Goal: Ask a question: Seek information or help from site administrators or community

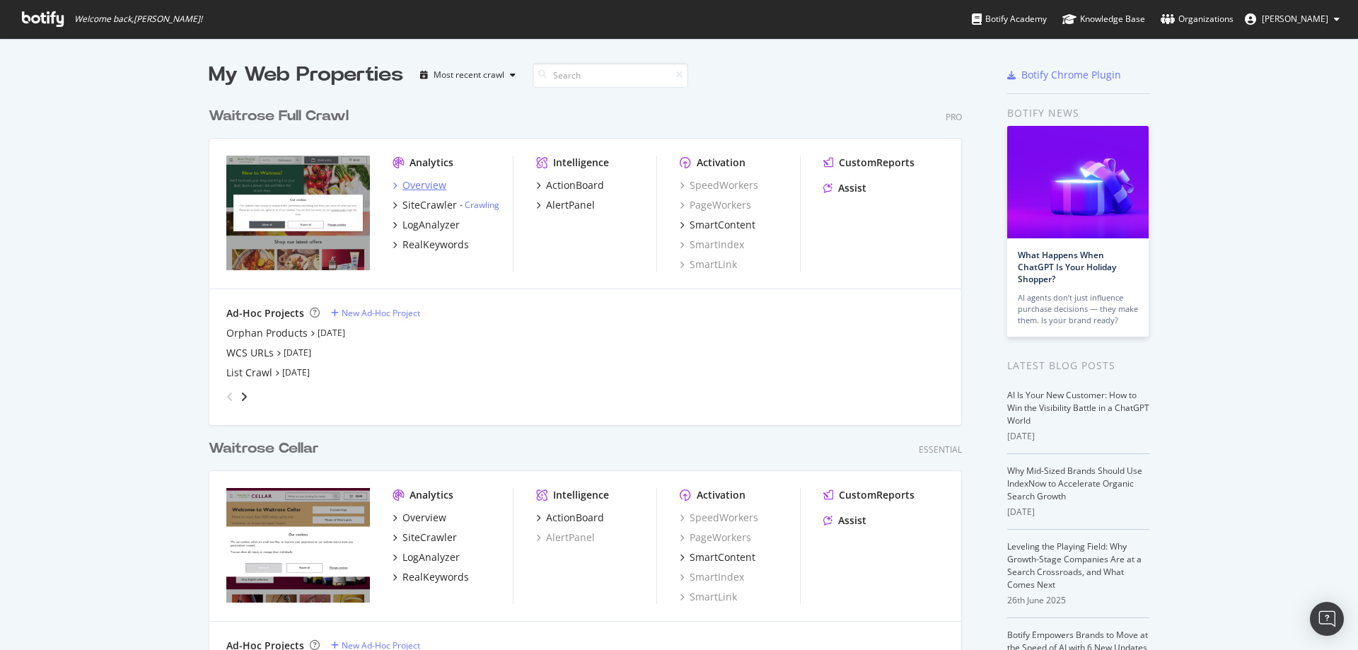
click at [420, 181] on div "Overview" at bounding box center [424, 185] width 44 height 14
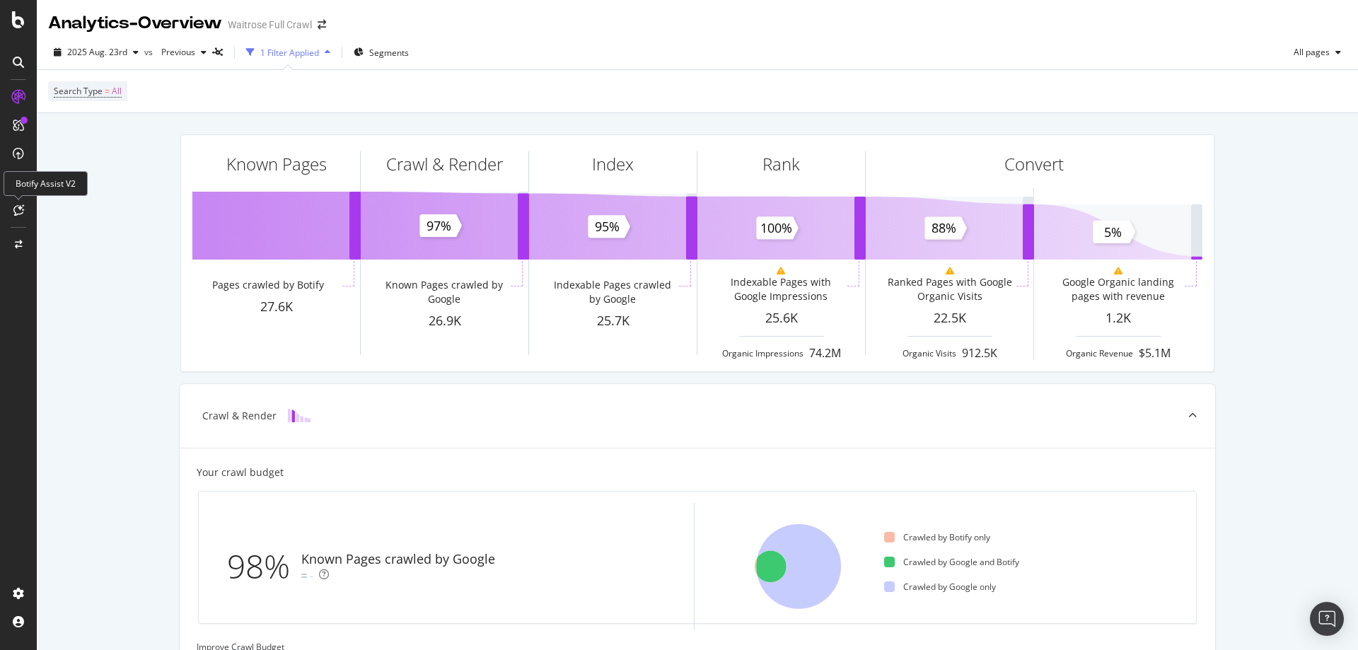
click at [16, 214] on icon at bounding box center [18, 209] width 11 height 11
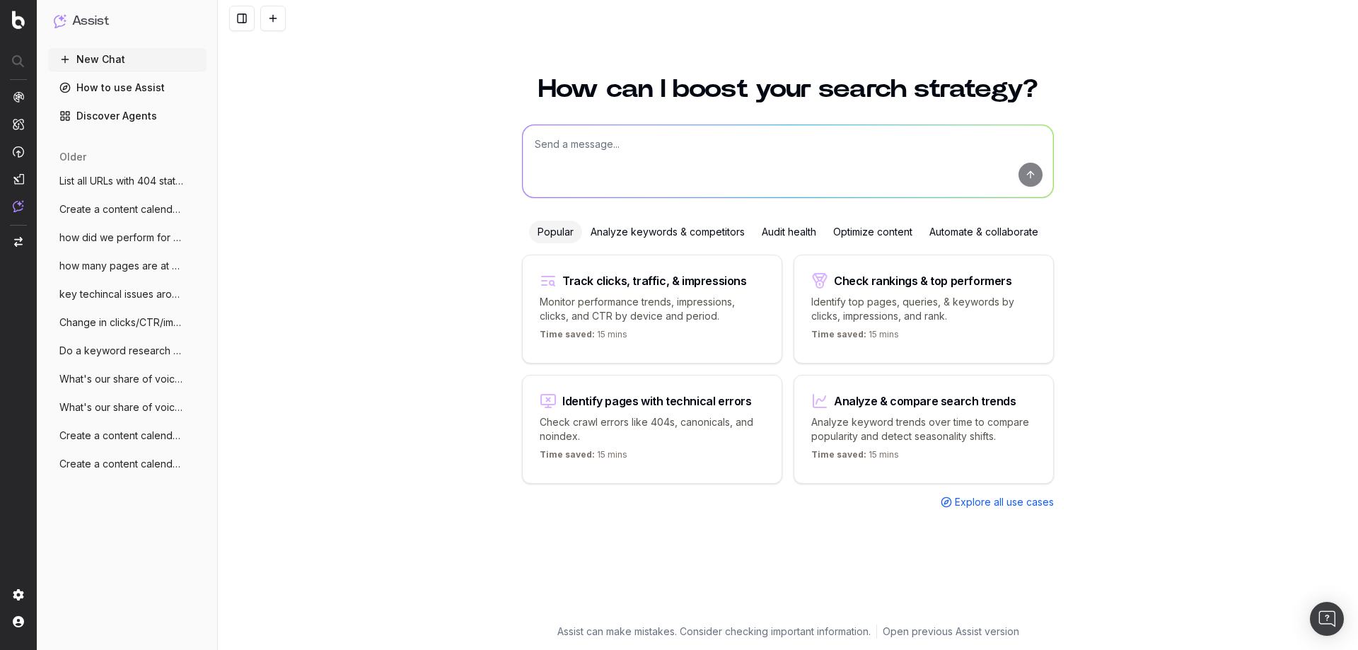
click at [635, 146] on textarea at bounding box center [788, 161] width 530 height 72
click at [950, 235] on div "Automate & collaborate" at bounding box center [984, 232] width 126 height 23
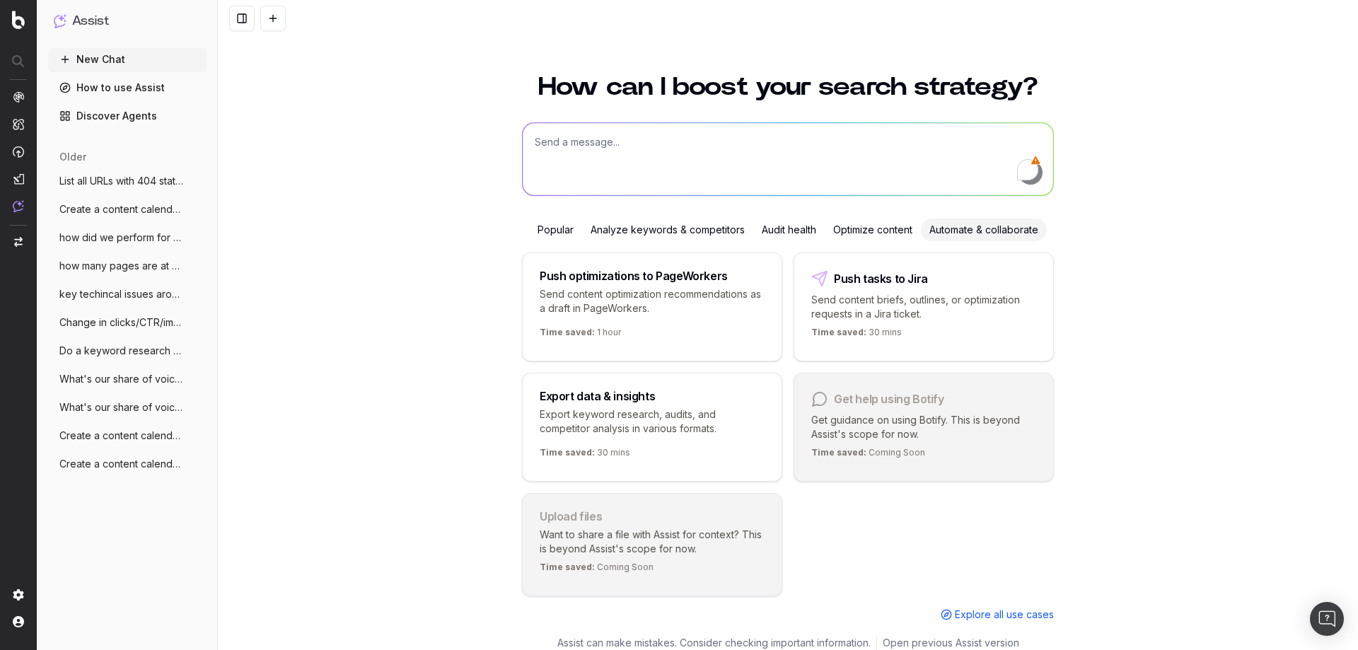
scroll to position [19, 0]
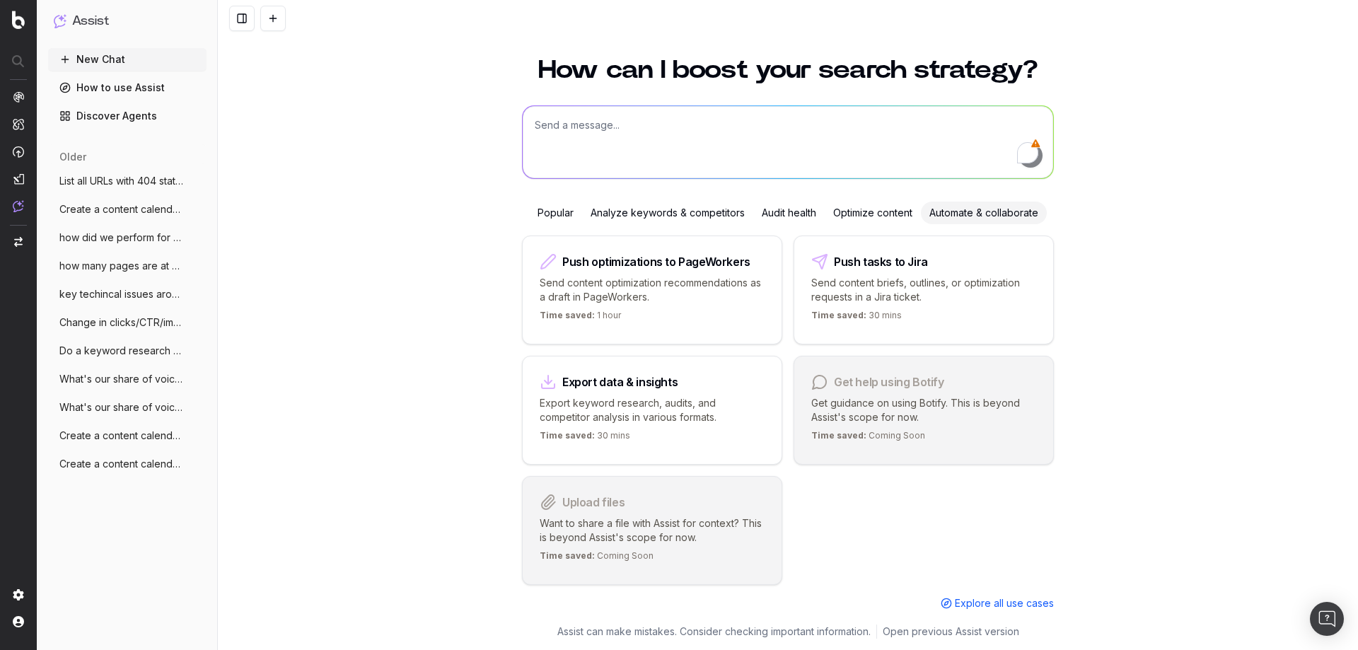
click at [844, 216] on div "Optimize content" at bounding box center [873, 213] width 96 height 23
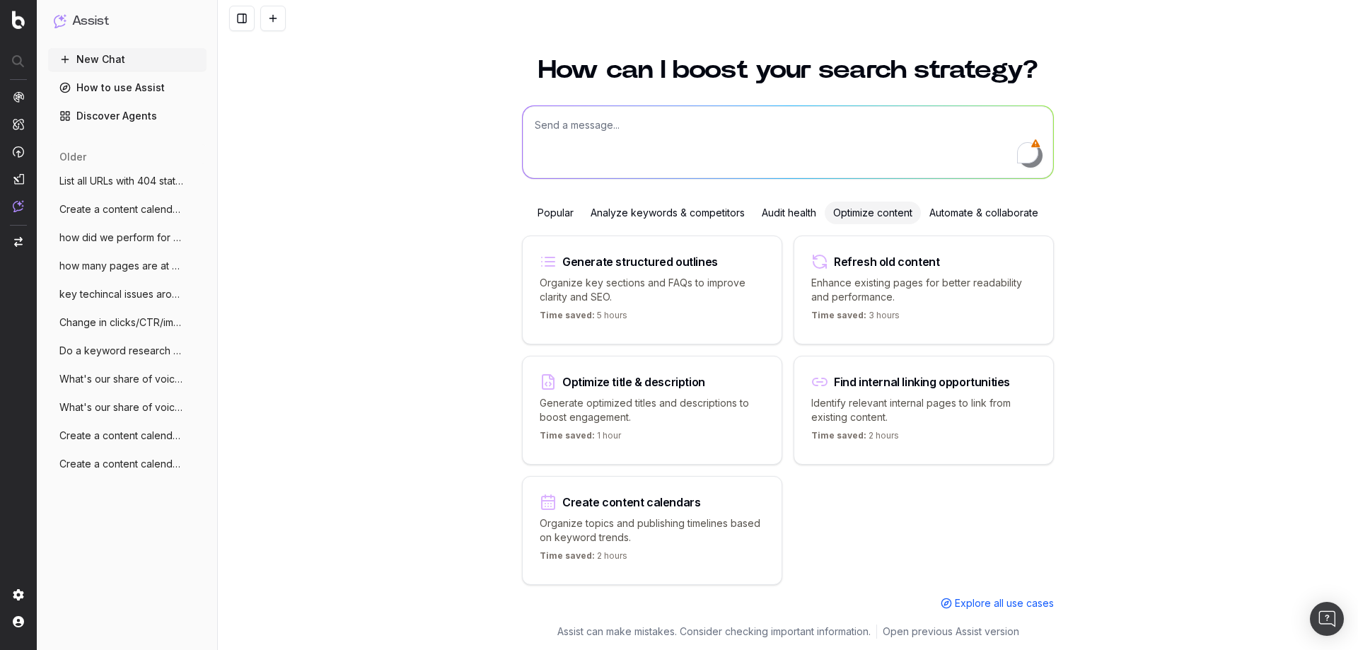
click at [568, 212] on div "Popular" at bounding box center [555, 213] width 53 height 23
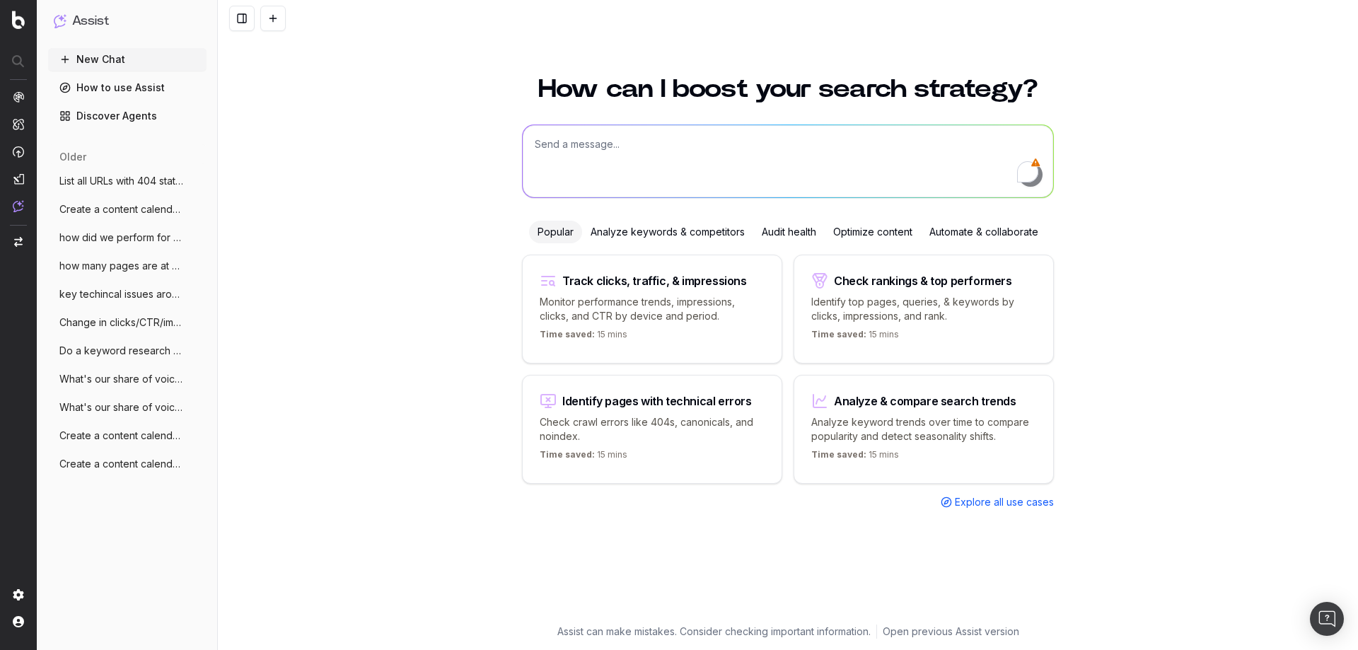
click at [763, 145] on textarea "To enrich screen reader interactions, please activate Accessibility in Grammarl…" at bounding box center [788, 161] width 530 height 72
click at [762, 135] on textarea "To enrich screen reader interactions, please activate Accessibility in Grammarl…" at bounding box center [788, 161] width 530 height 72
click at [674, 235] on div "Analyze keywords & competitors" at bounding box center [667, 232] width 171 height 23
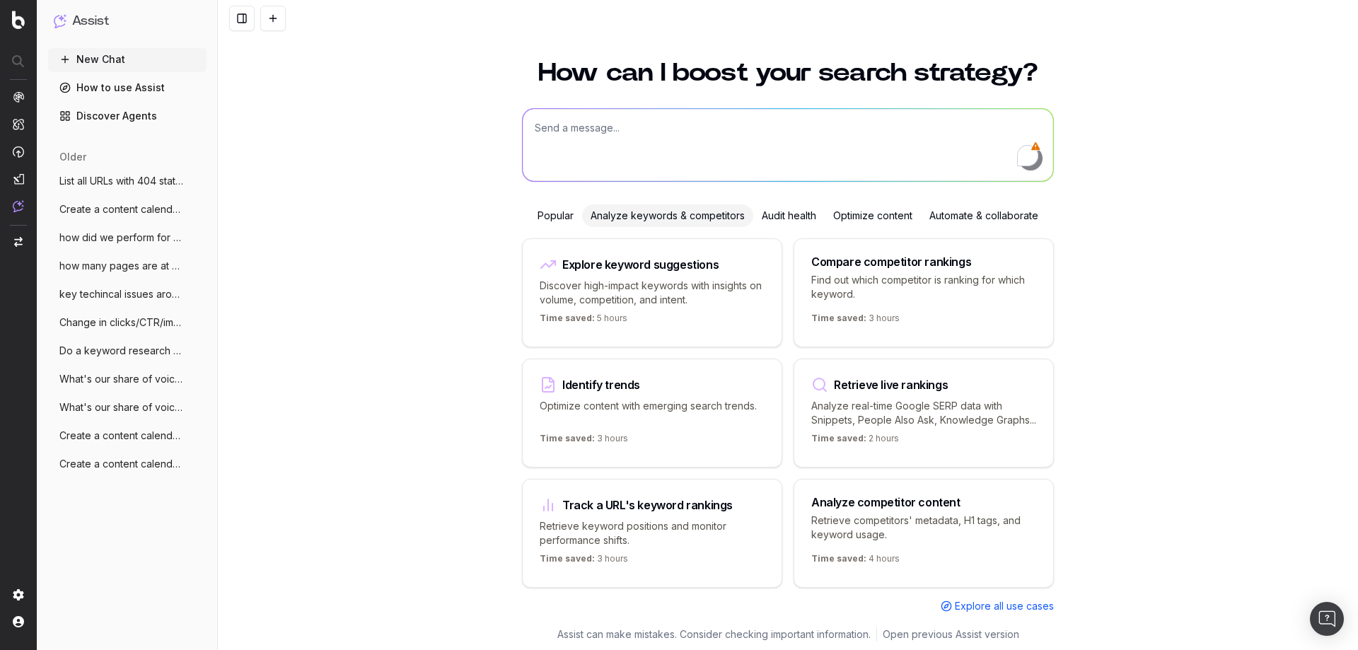
scroll to position [33, 0]
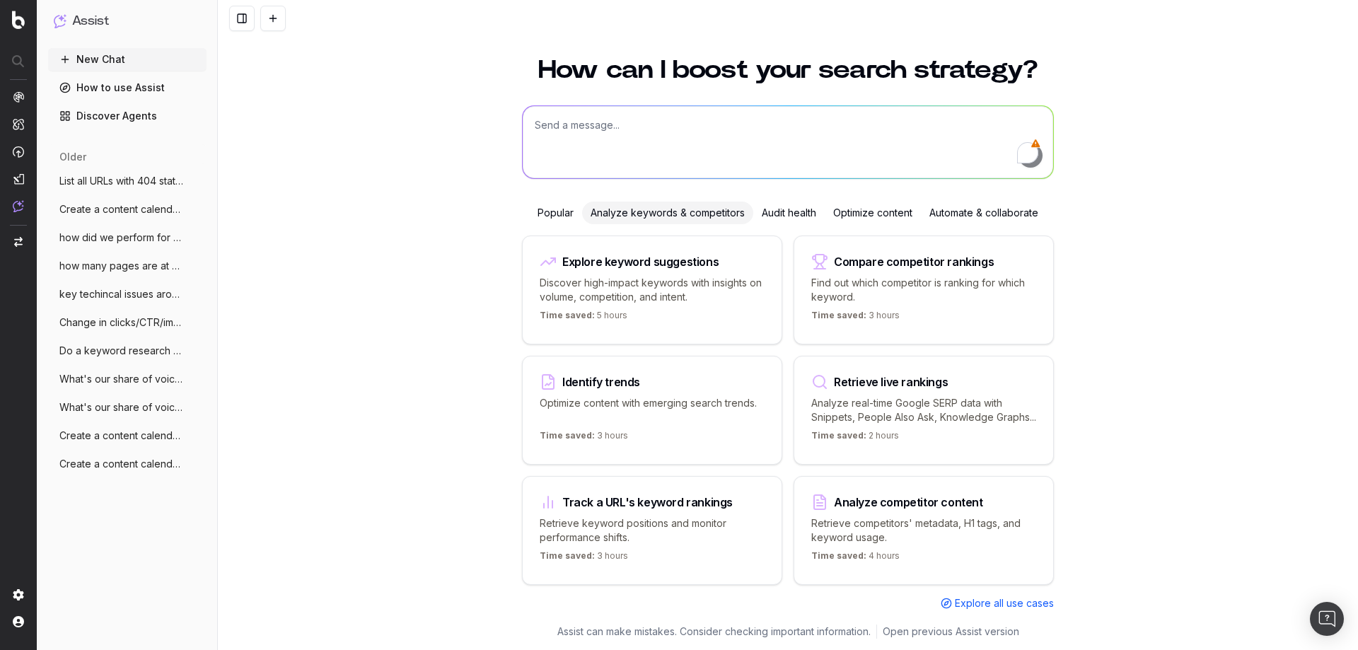
click at [544, 202] on div "Popular" at bounding box center [555, 213] width 53 height 23
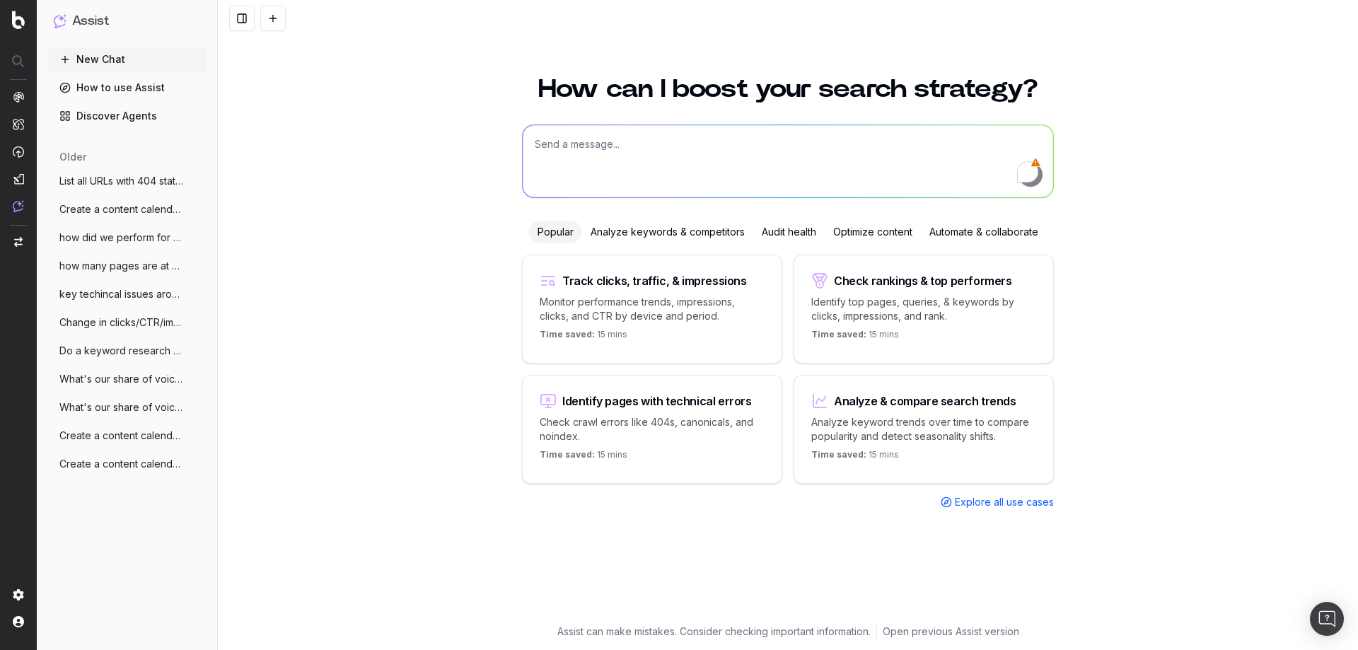
click at [755, 231] on div "Audit health" at bounding box center [788, 232] width 71 height 23
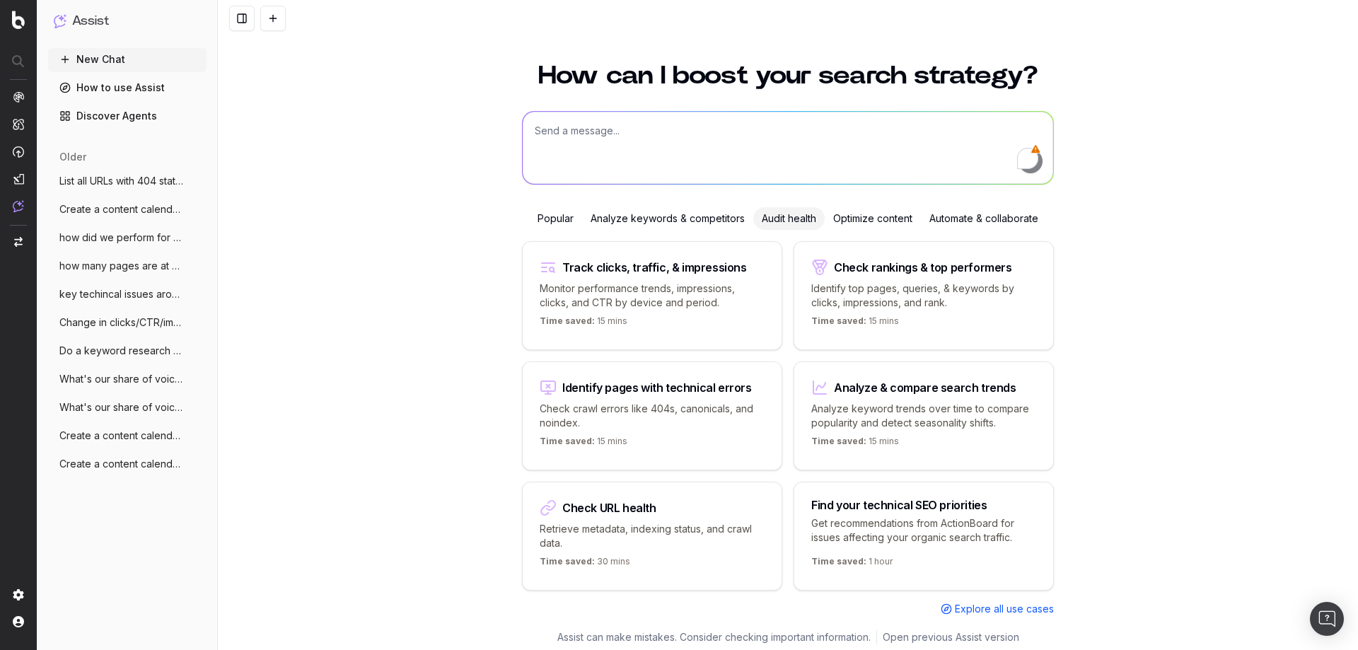
scroll to position [19, 0]
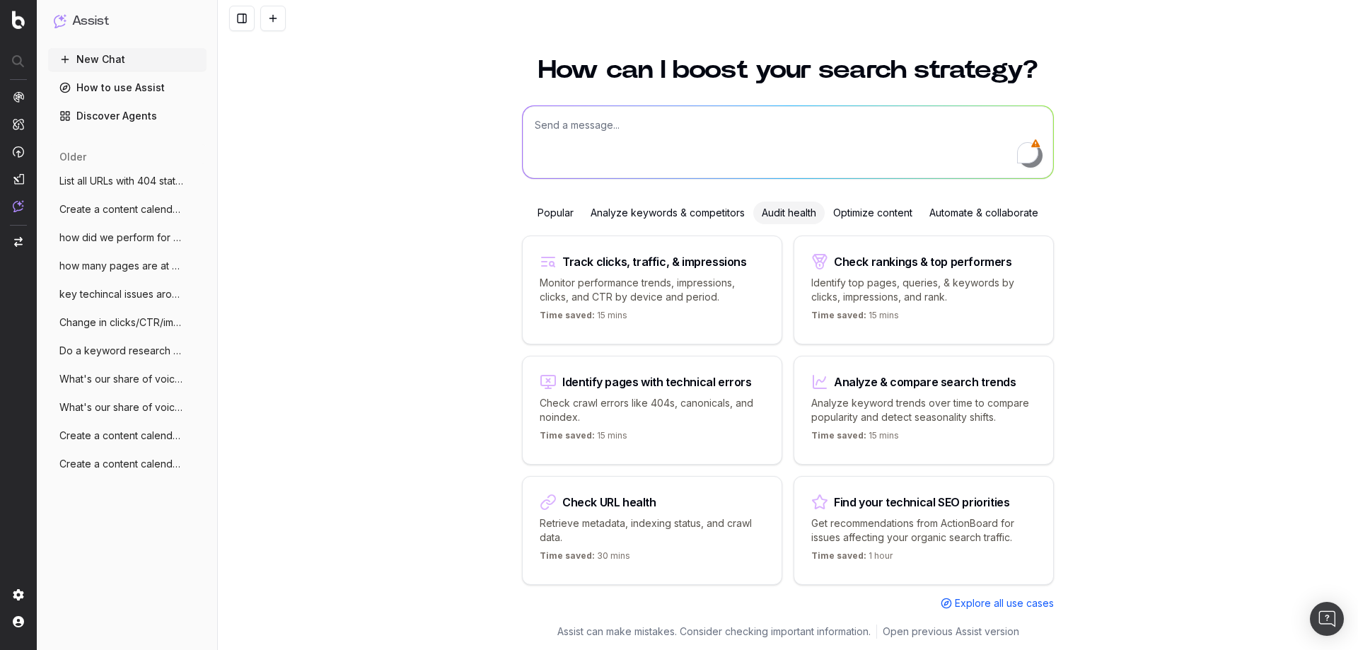
click at [533, 204] on div "Popular" at bounding box center [555, 213] width 53 height 23
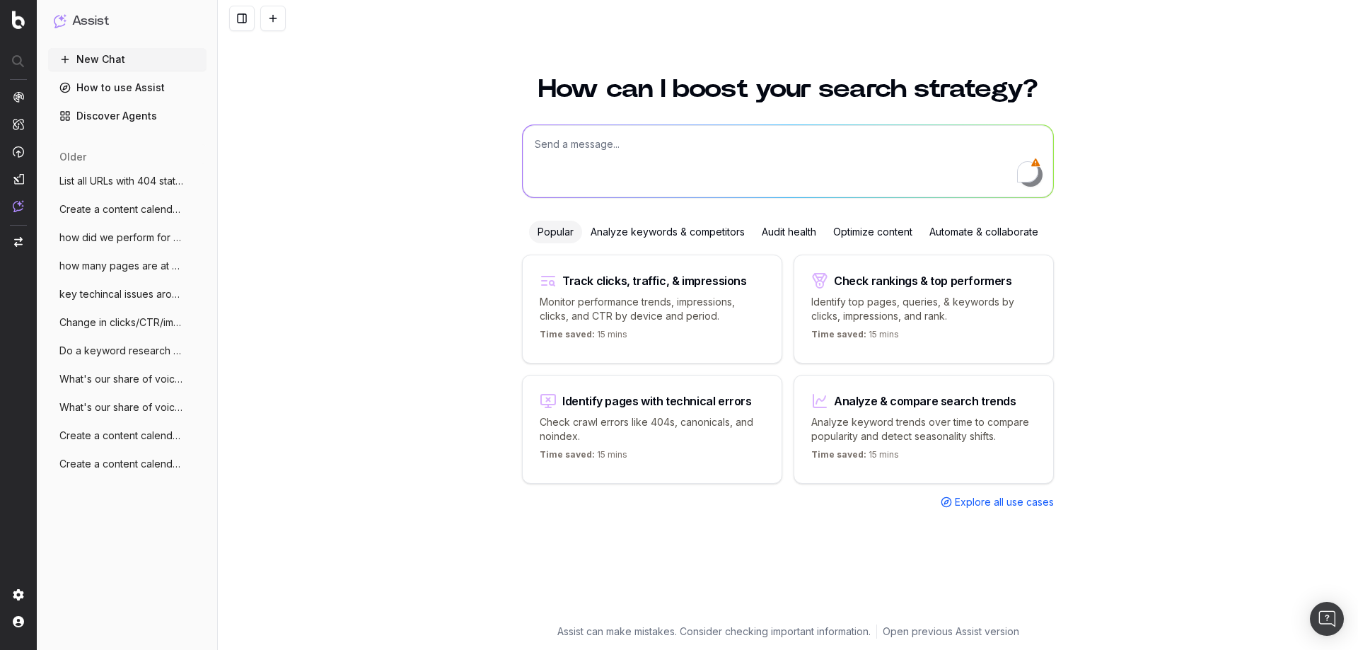
click at [883, 241] on div "Optimize content" at bounding box center [873, 232] width 96 height 23
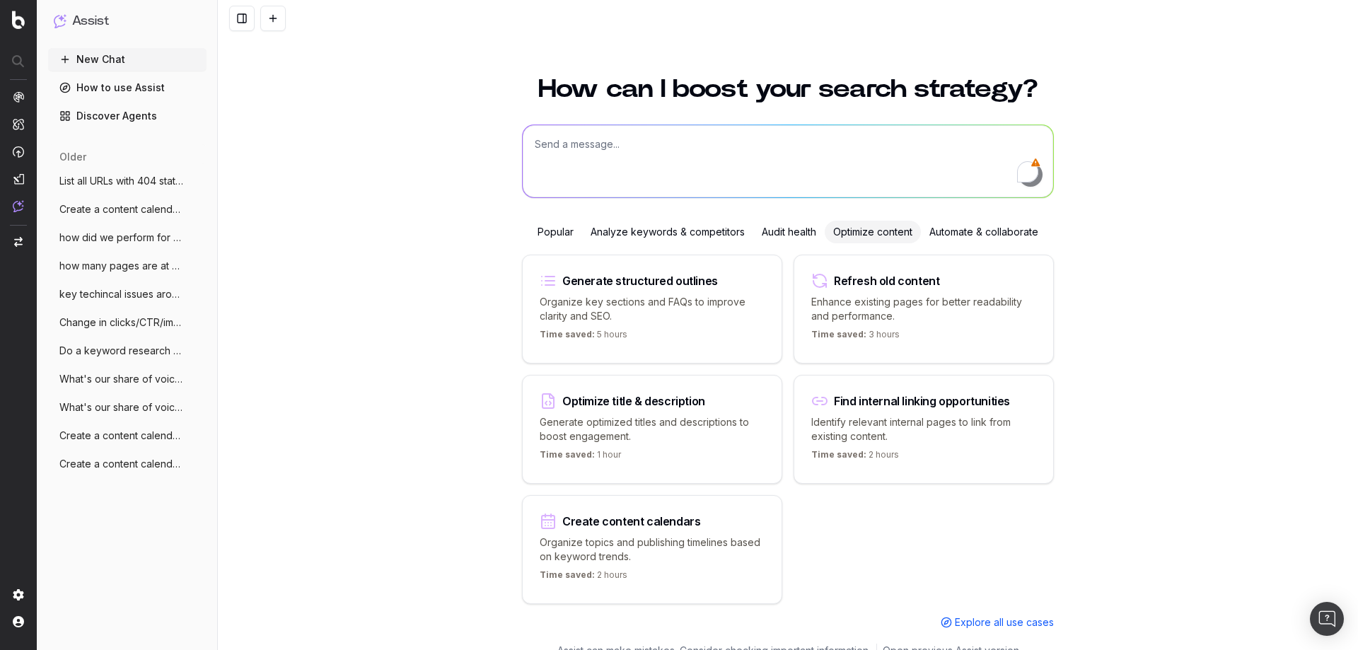
scroll to position [19, 0]
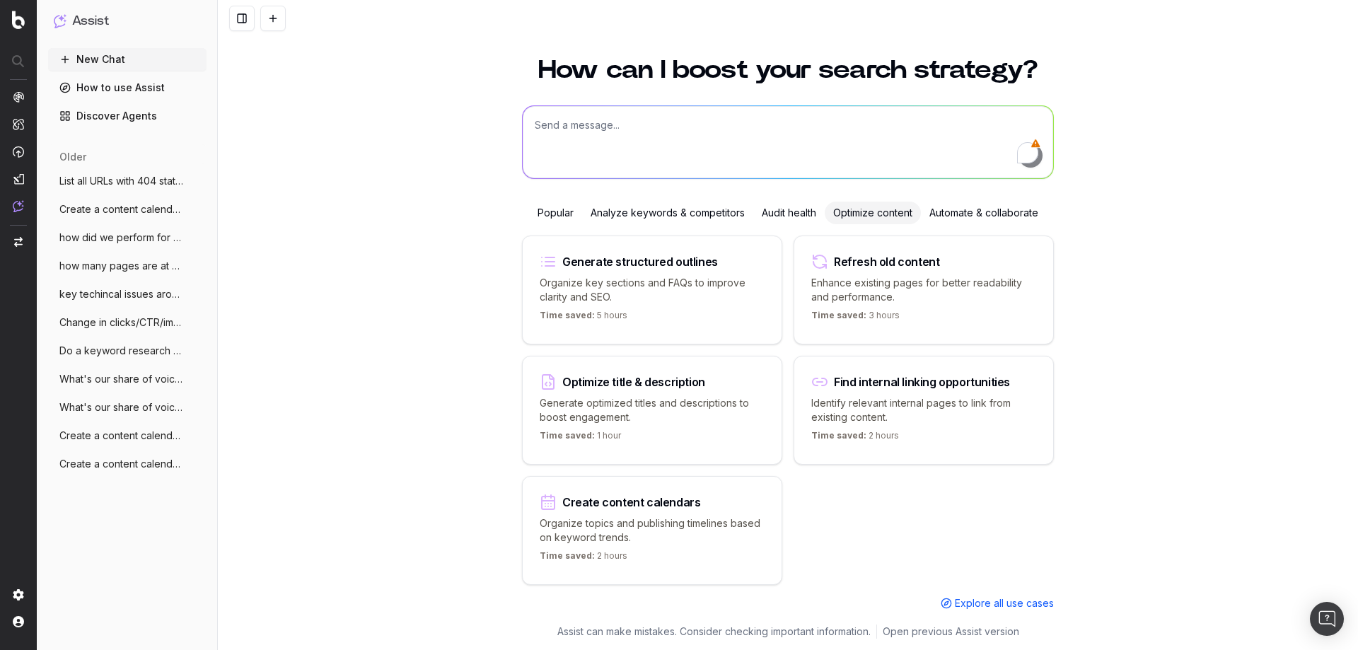
click at [601, 132] on textarea "To enrich screen reader interactions, please activate Accessibility in Grammarl…" at bounding box center [788, 142] width 530 height 72
click at [911, 421] on p "Identify relevant internal pages to link from existing content." at bounding box center [923, 410] width 225 height 28
type textarea "Which internal pages should I link to from"
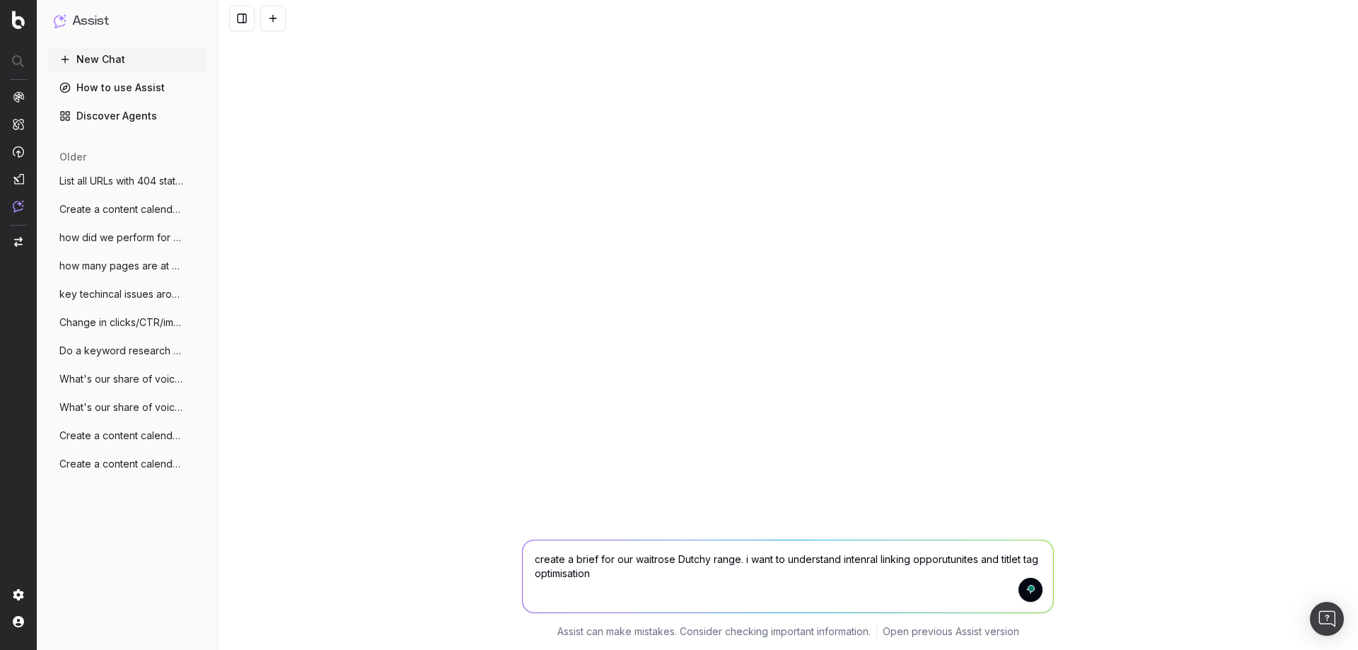
type textarea "create a brief for our waitrose Dutchy range. i want to understand intenral lin…"
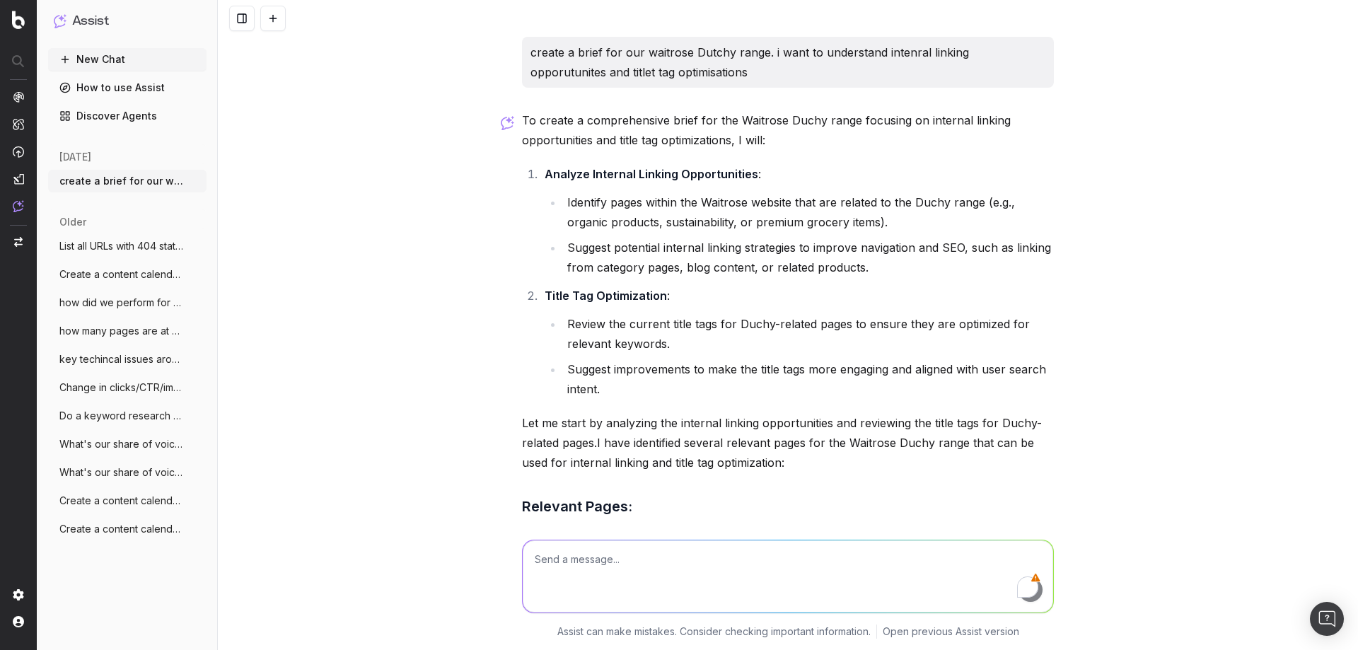
scroll to position [600, 0]
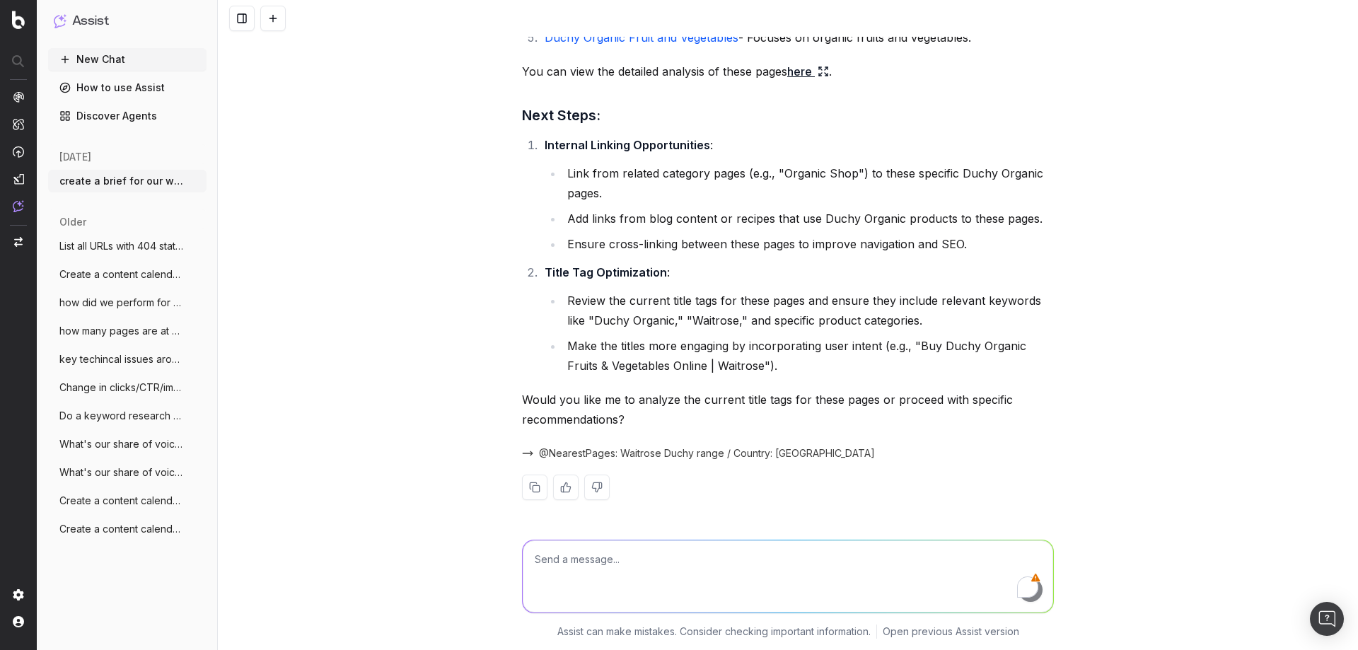
click at [129, 120] on link "Discover Agents" at bounding box center [127, 116] width 158 height 23
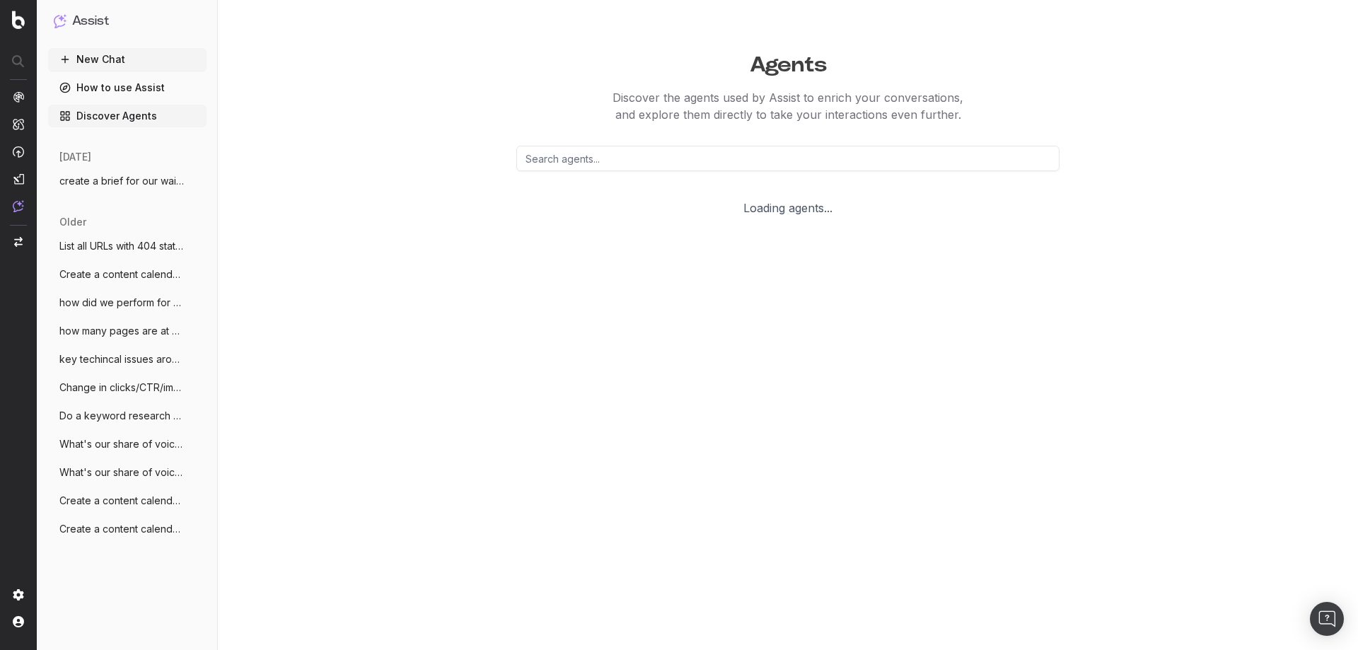
click at [153, 187] on span "create a brief for our waitrose Dutchy r" at bounding box center [121, 181] width 124 height 14
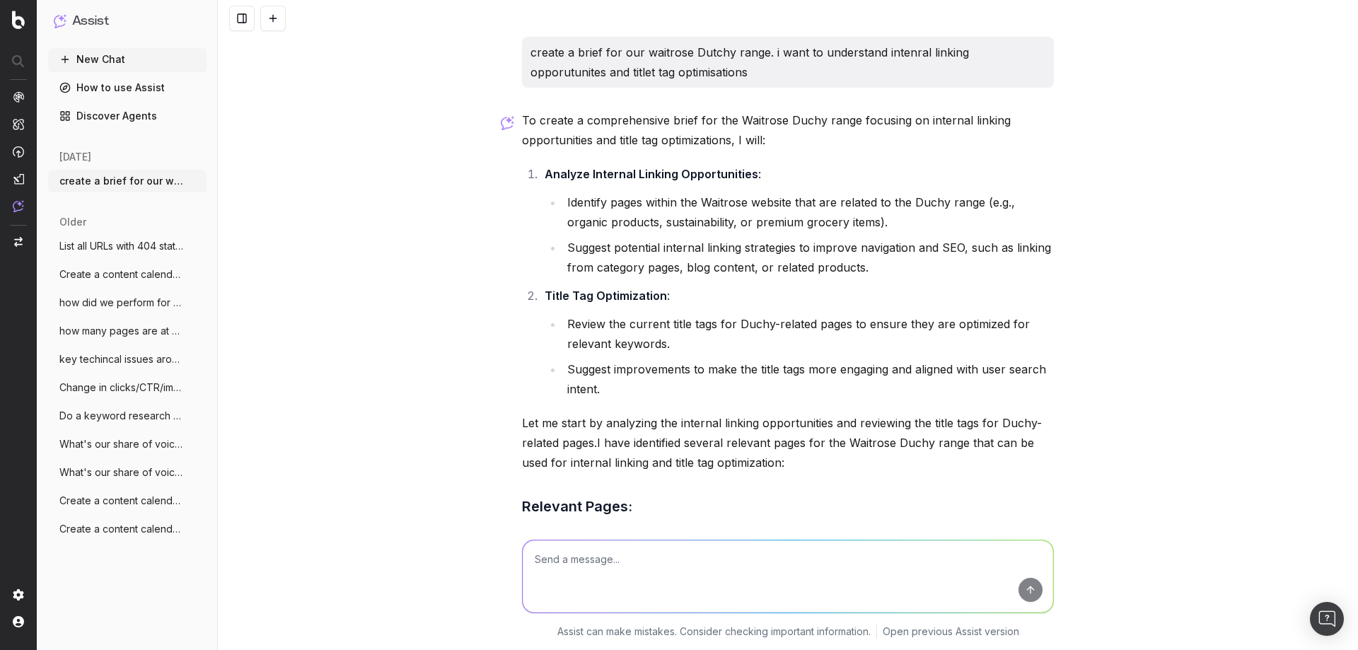
click at [122, 117] on link "Discover Agents" at bounding box center [127, 116] width 158 height 23
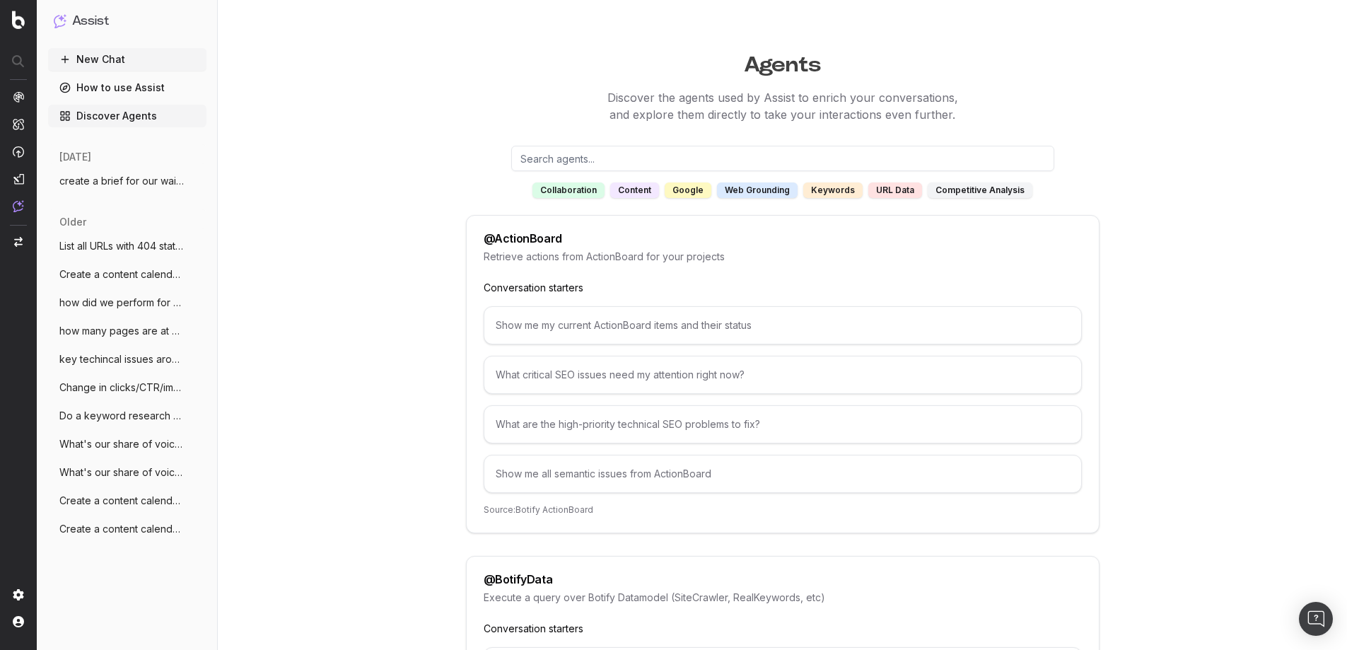
click at [636, 194] on div "content" at bounding box center [634, 190] width 49 height 16
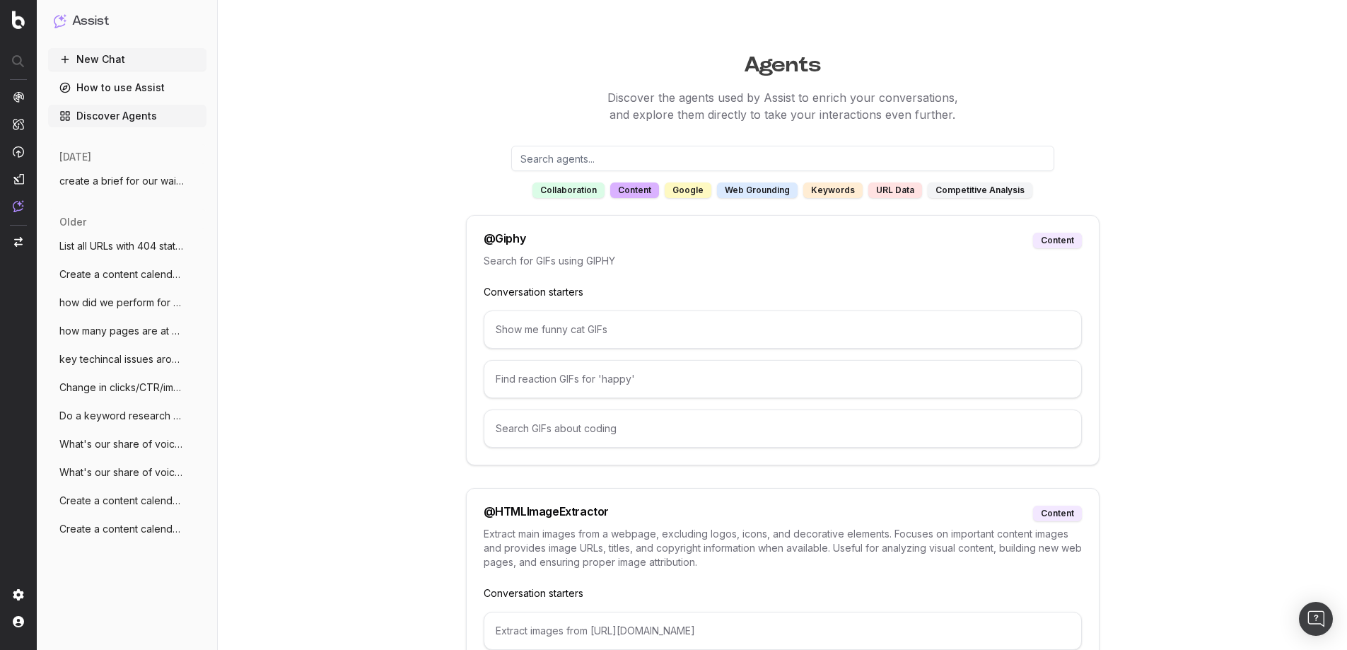
click at [880, 195] on div "URL data" at bounding box center [895, 190] width 54 height 16
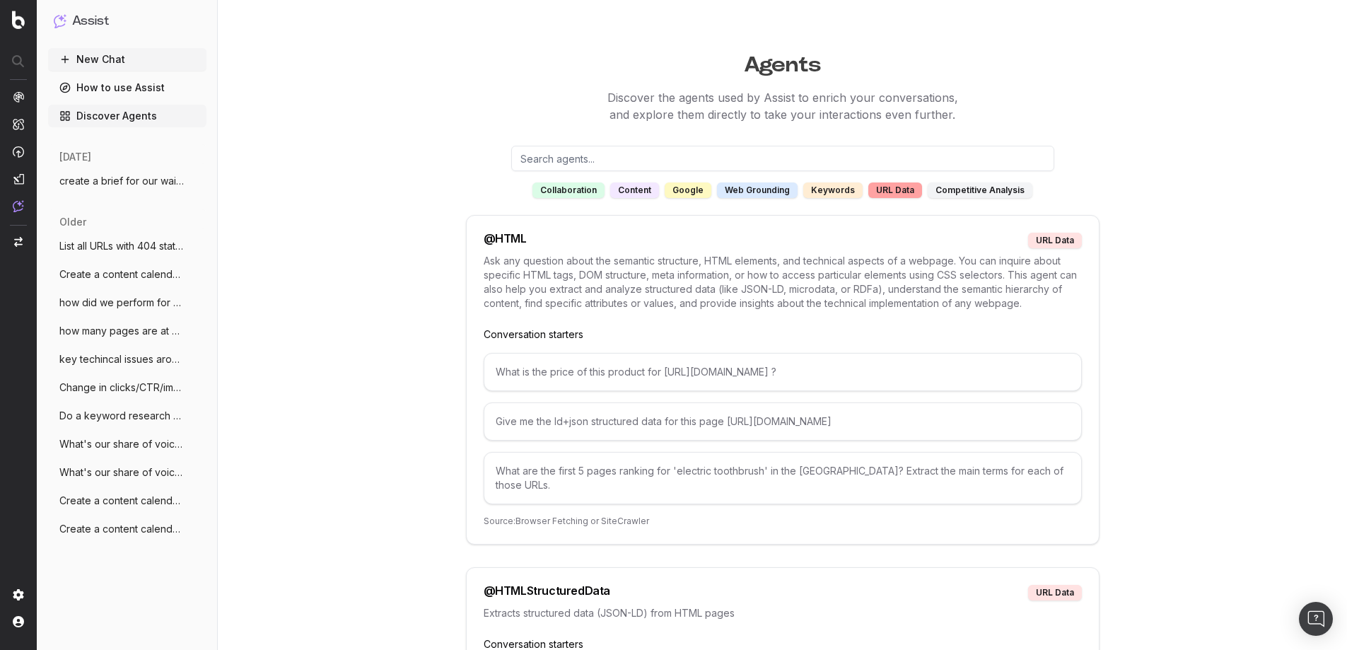
click at [982, 188] on div "competitive analysis" at bounding box center [980, 190] width 105 height 16
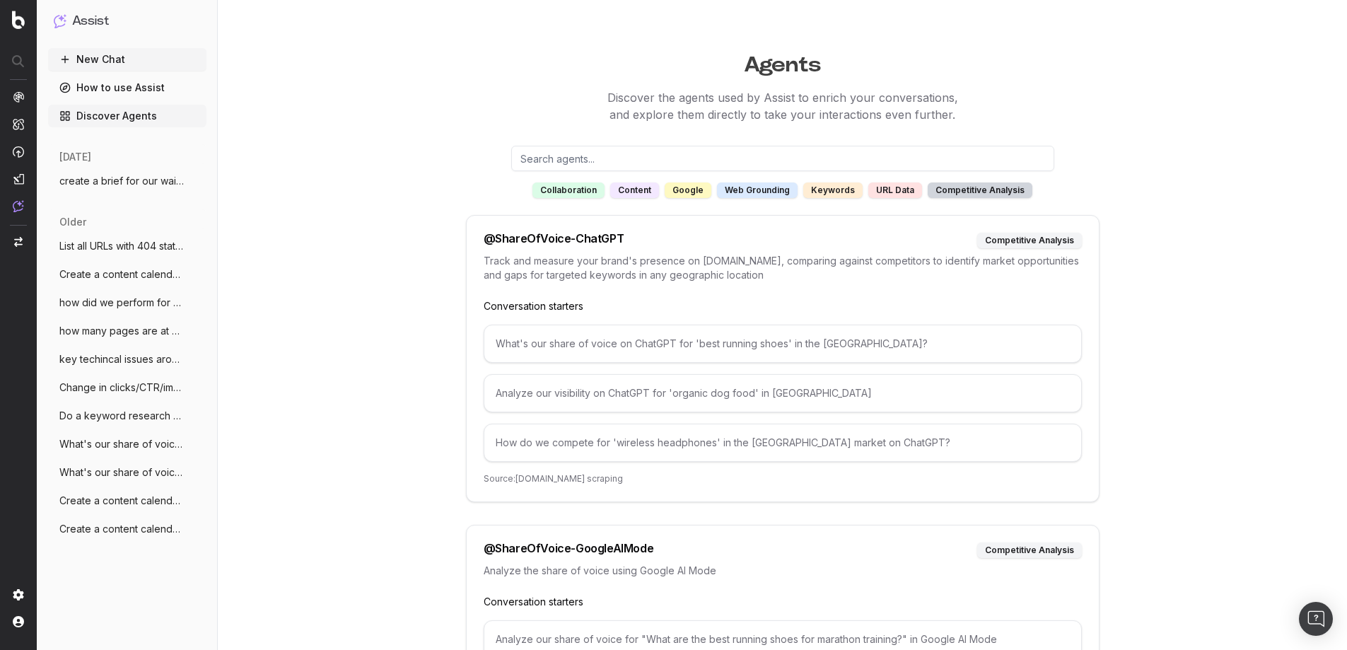
click at [1011, 237] on div "competitive analysis" at bounding box center [1029, 241] width 105 height 16
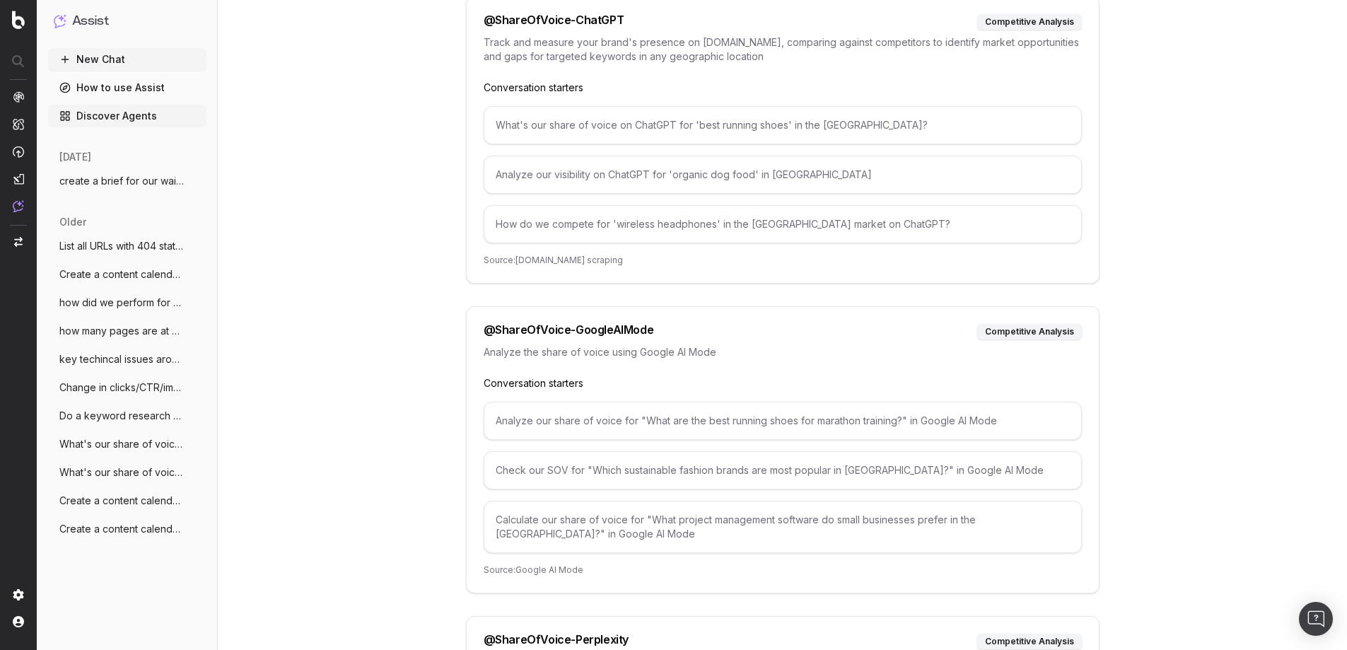
scroll to position [283, 0]
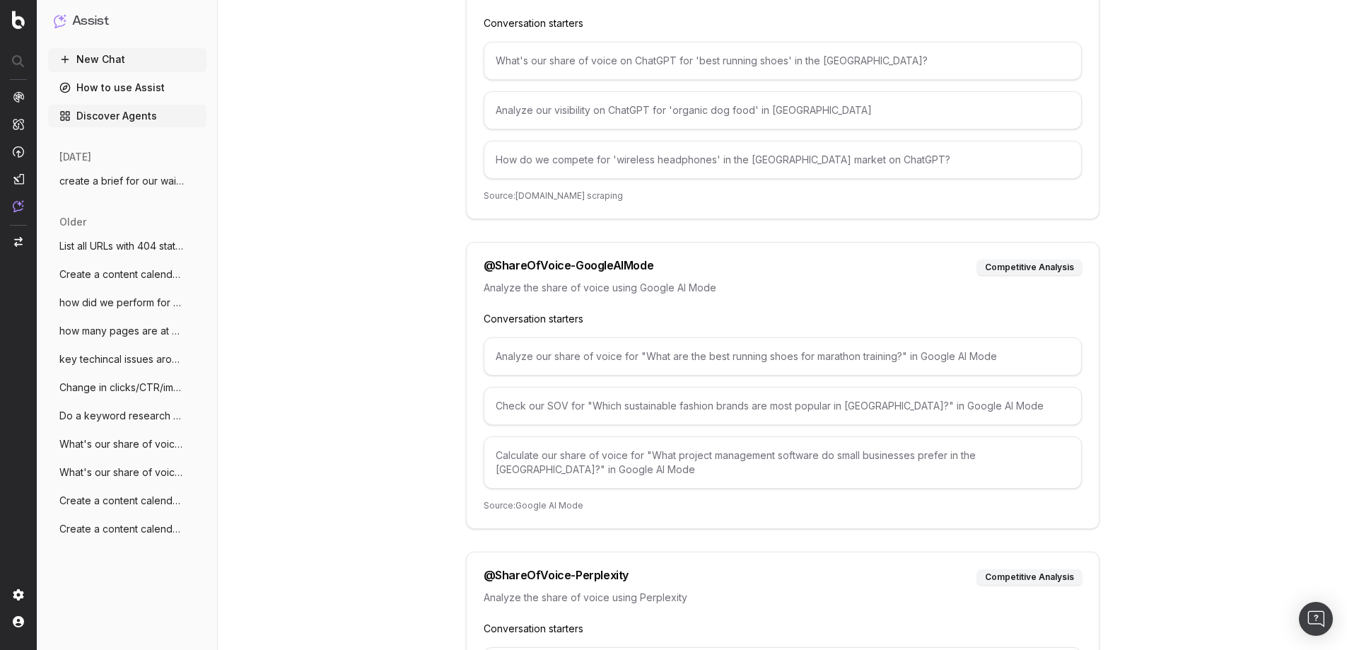
click at [526, 310] on div "Analyze the share of voice using Google AI Mode" at bounding box center [783, 296] width 598 height 31
click at [637, 462] on div "Calculate our share of voice for "What project management software do small bus…" at bounding box center [783, 462] width 598 height 52
click at [683, 355] on div "Analyze our share of voice for "What are the best running shoes for marathon tr…" at bounding box center [783, 356] width 598 height 38
drag, startPoint x: 1026, startPoint y: 350, endPoint x: 518, endPoint y: 322, distance: 508.6
click at [518, 322] on div "@ ShareOfVoice-GoogleAIMode competitive analysis Analyze the share of voice usi…" at bounding box center [783, 385] width 634 height 287
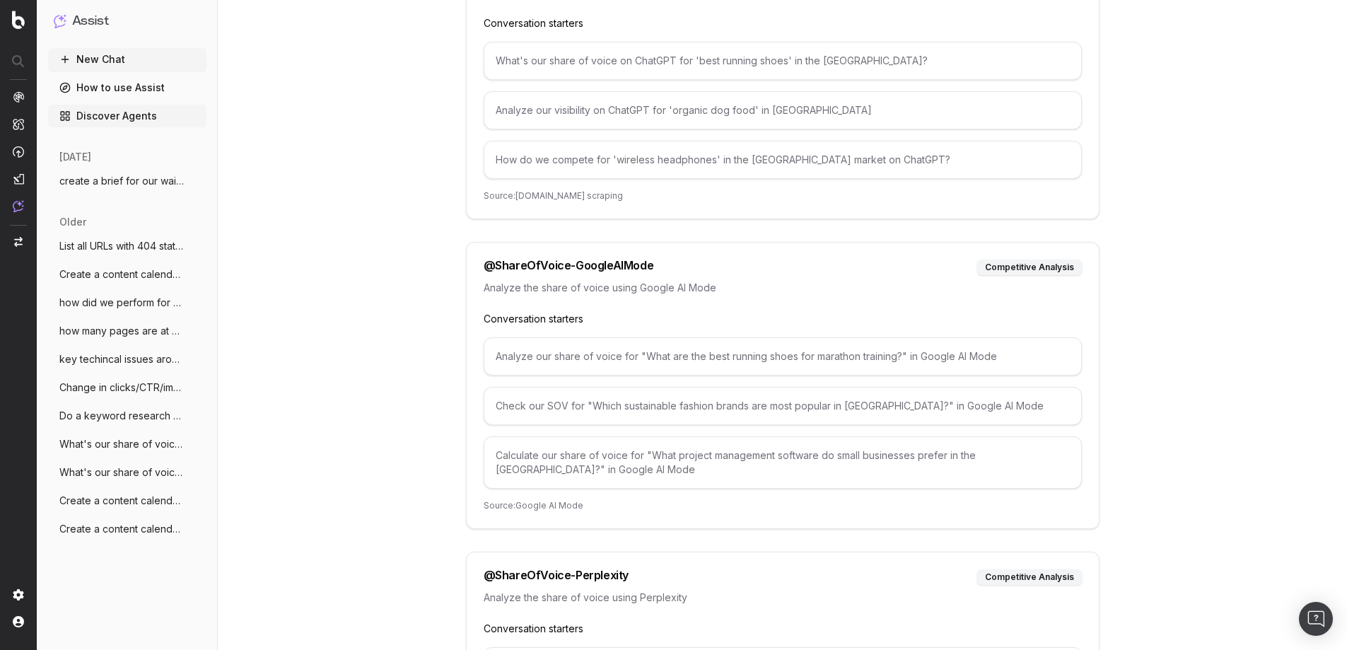
click at [781, 294] on p "Analyze the share of voice using Google AI Mode" at bounding box center [783, 288] width 598 height 14
click at [516, 337] on div "@ ShareOfVoice-GoogleAIMode competitive analysis Analyze the share of voice usi…" at bounding box center [783, 385] width 634 height 287
click at [554, 264] on div "@ ShareOfVoice-GoogleAIMode" at bounding box center [569, 268] width 170 height 16
drag, startPoint x: 495, startPoint y: 356, endPoint x: 644, endPoint y: 355, distance: 149.2
click at [644, 355] on div "Analyze our share of voice for "What are the best running shoes for marathon tr…" at bounding box center [783, 356] width 598 height 38
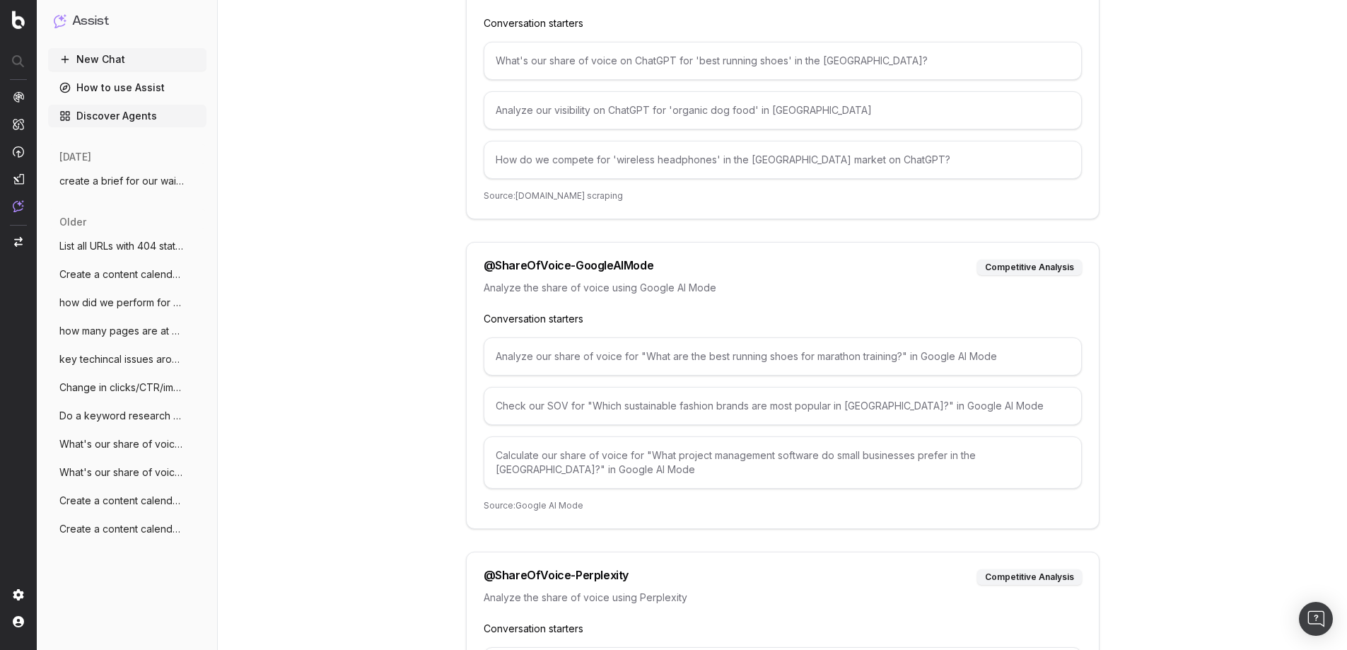
click at [655, 358] on div "Analyze our share of voice for "What are the best running shoes for marathon tr…" at bounding box center [783, 356] width 598 height 38
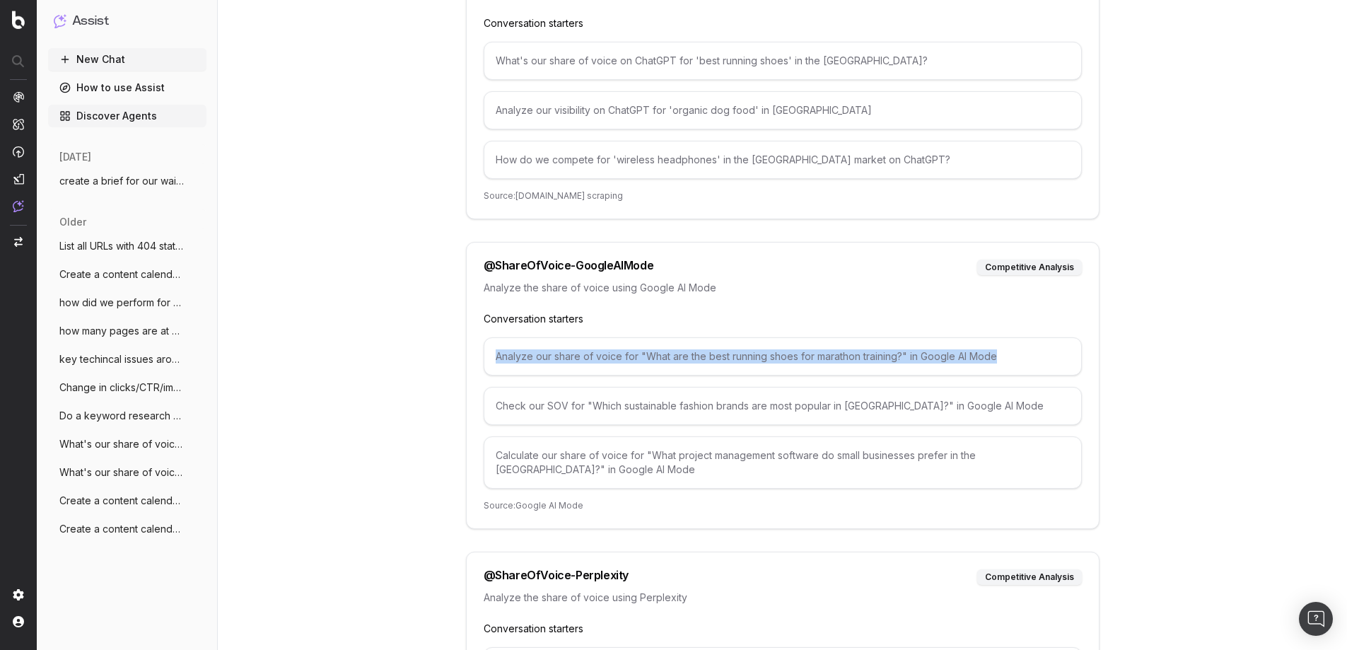
drag, startPoint x: 498, startPoint y: 355, endPoint x: 998, endPoint y: 359, distance: 500.0
click at [998, 359] on div "Analyze our share of voice for "What are the best running shoes for marathon tr…" at bounding box center [783, 356] width 598 height 38
copy div "Analyze our share of voice for "What are the best running shoes for marathon tr…"
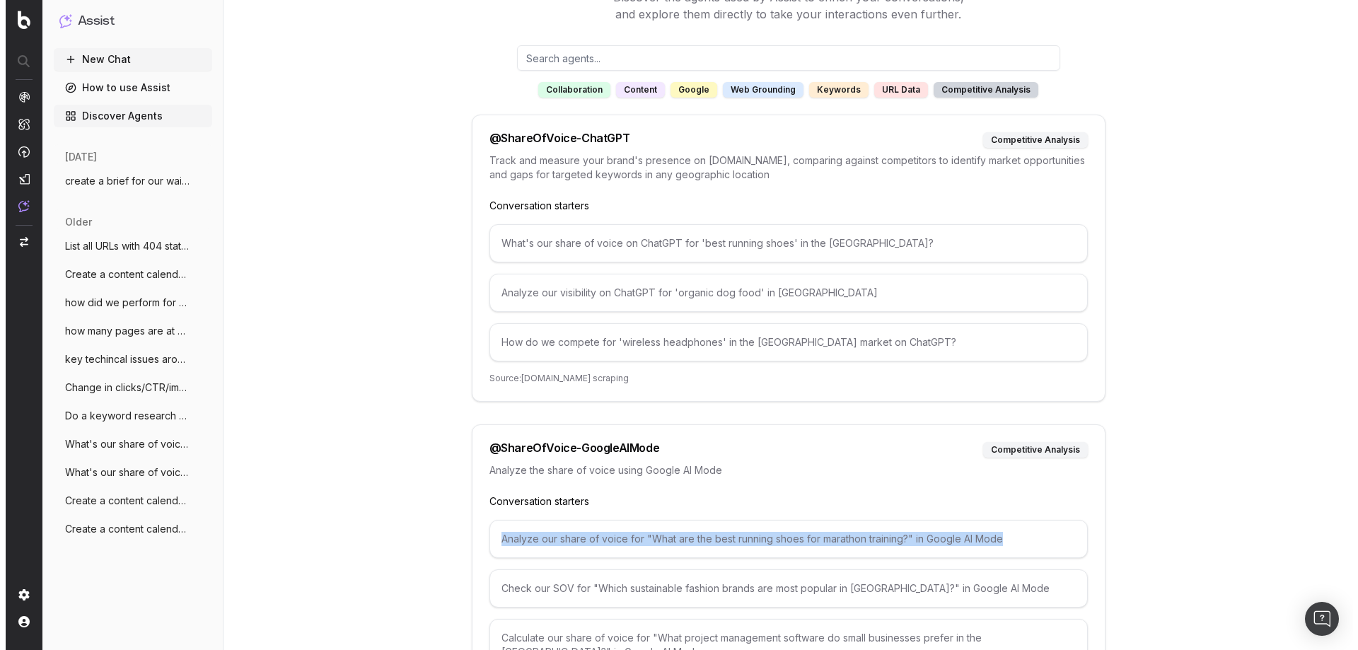
scroll to position [0, 0]
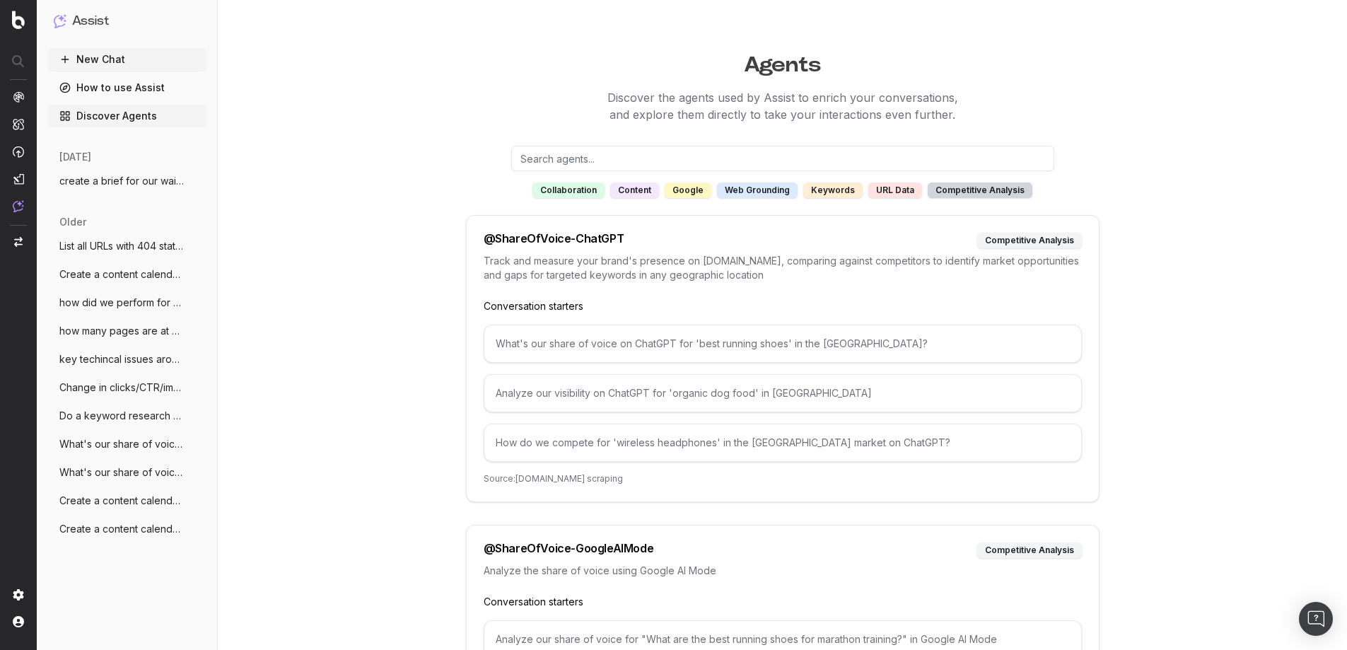
click at [674, 158] on input "text" at bounding box center [782, 158] width 543 height 25
paste input "Analyze our share of voice for "What are the best running shoes for marathon tr…"
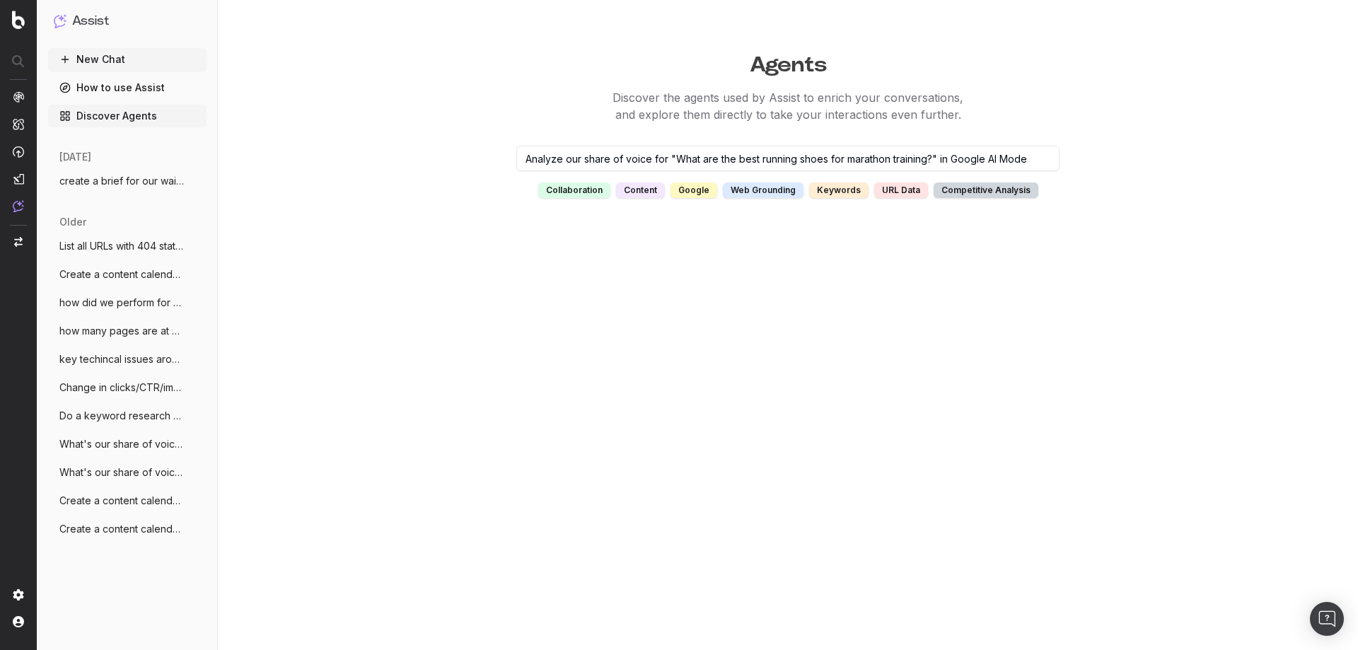
click at [929, 164] on input "Analyze our share of voice for "What are the best running shoes for marathon tr…" at bounding box center [787, 158] width 543 height 25
type input "Analyze our share of voice for "Organic food" in Google AI Mode"
click at [905, 156] on input "Analyze our share of voice for "Organic food" in Google AI Mode" at bounding box center [787, 158] width 543 height 25
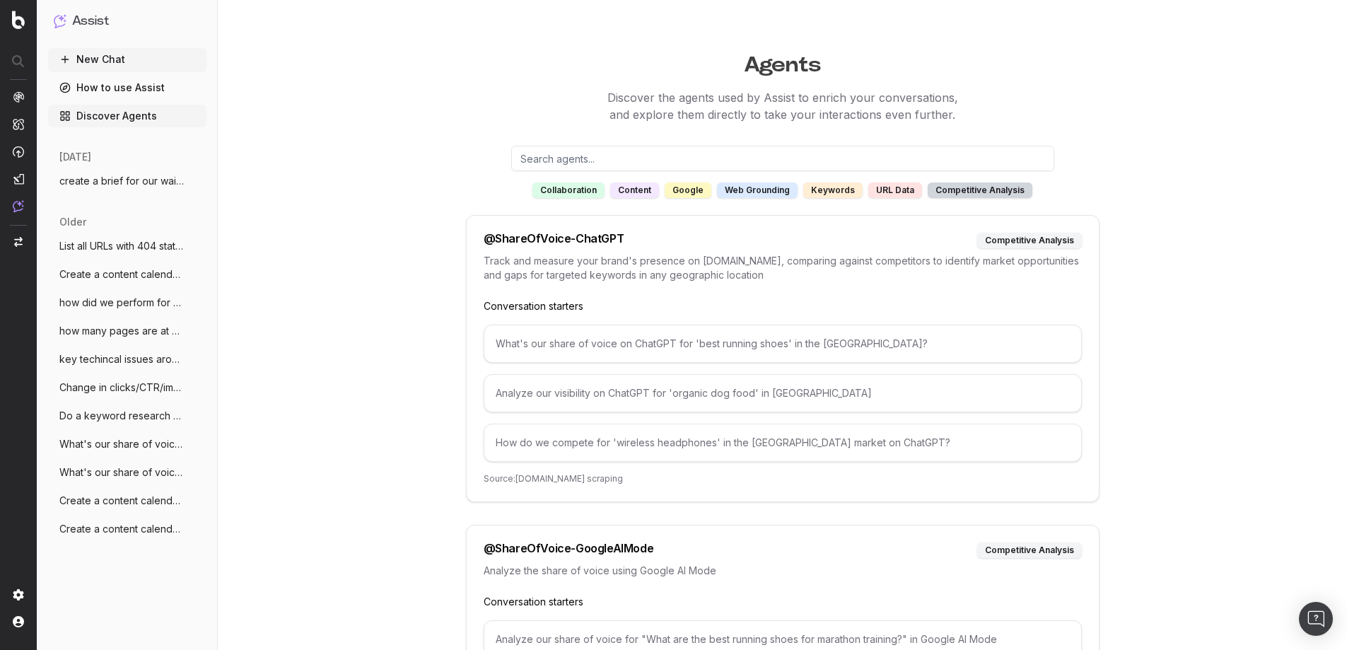
click at [127, 181] on span "create a brief for our waitrose Dutchy r" at bounding box center [121, 181] width 124 height 14
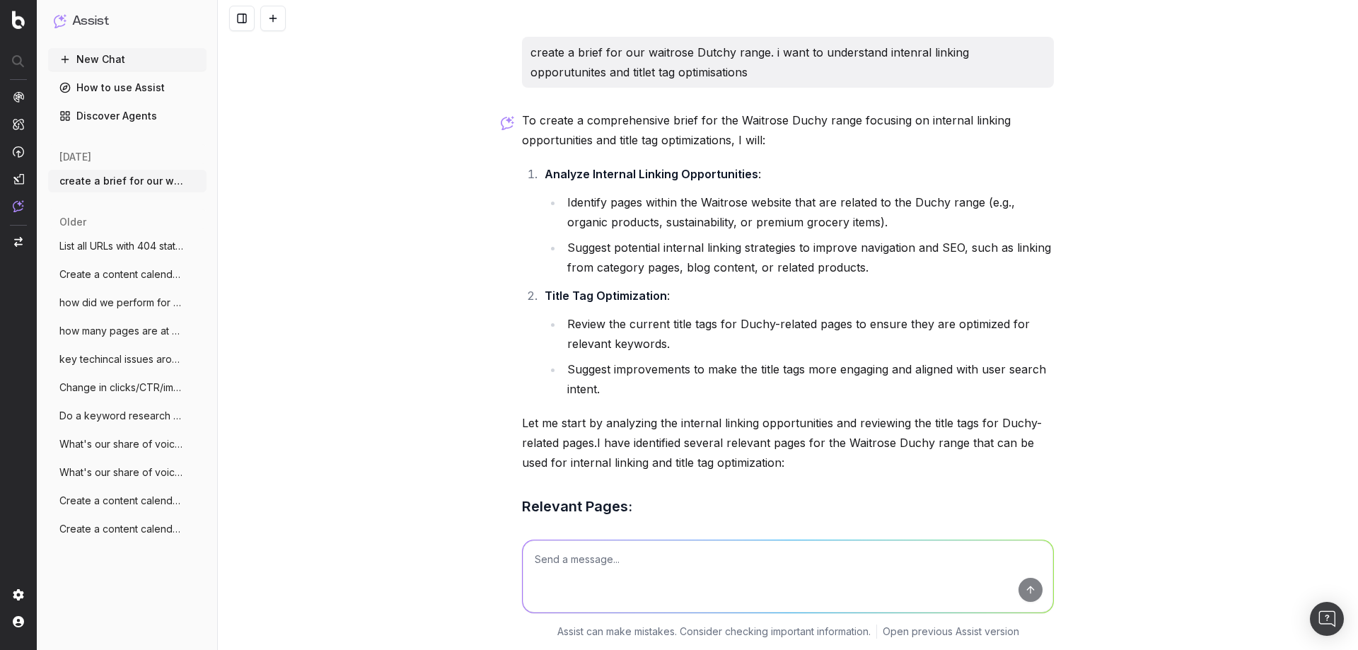
scroll to position [600, 0]
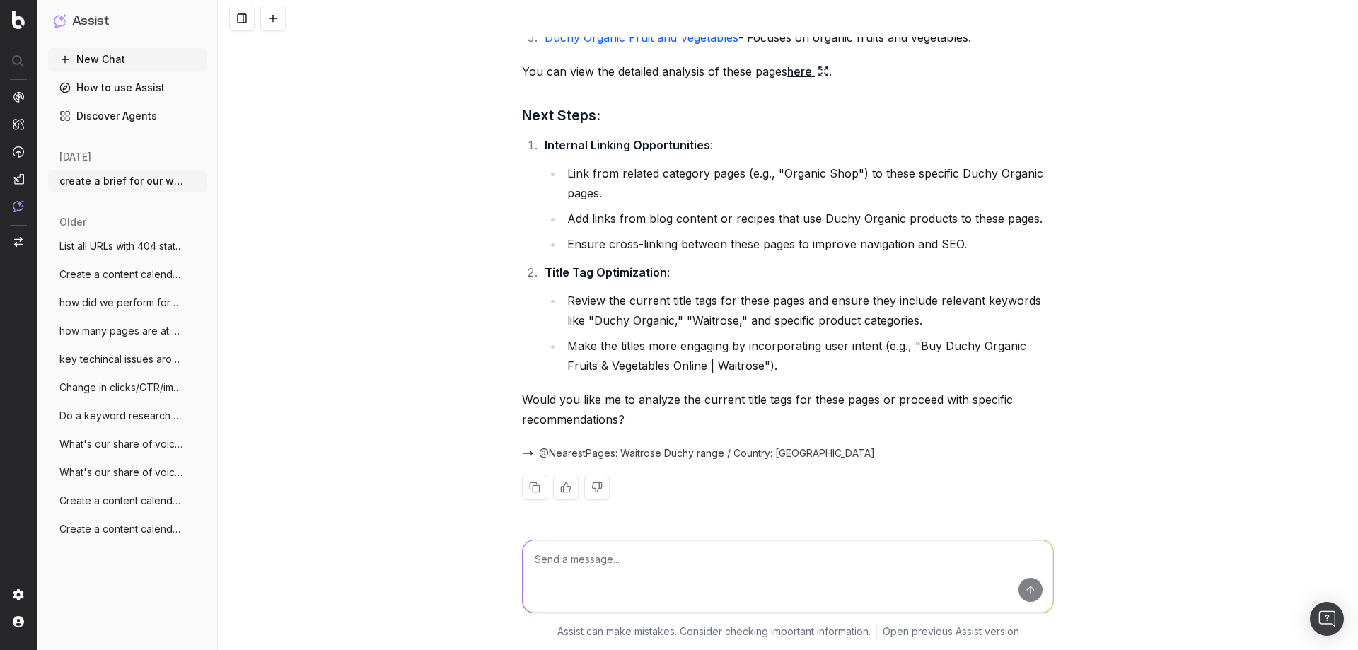
click at [122, 91] on link "How to use Assist" at bounding box center [127, 87] width 158 height 23
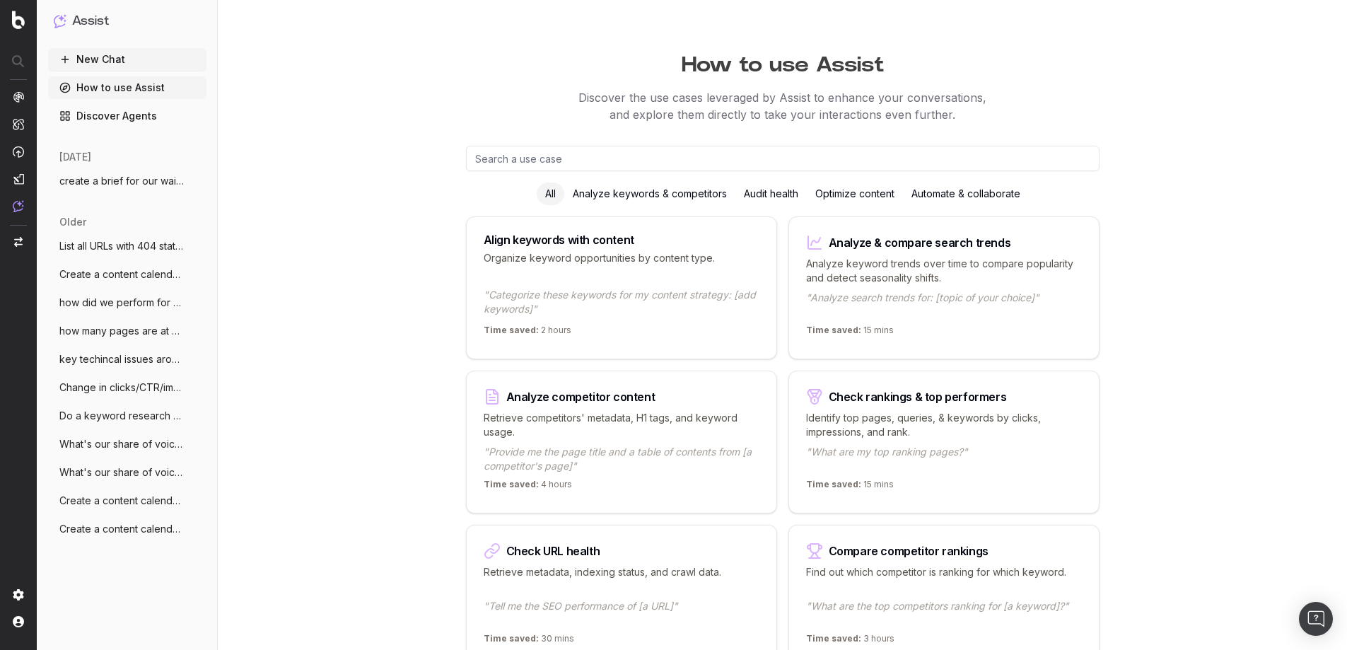
click at [103, 52] on button "New Chat" at bounding box center [127, 59] width 158 height 23
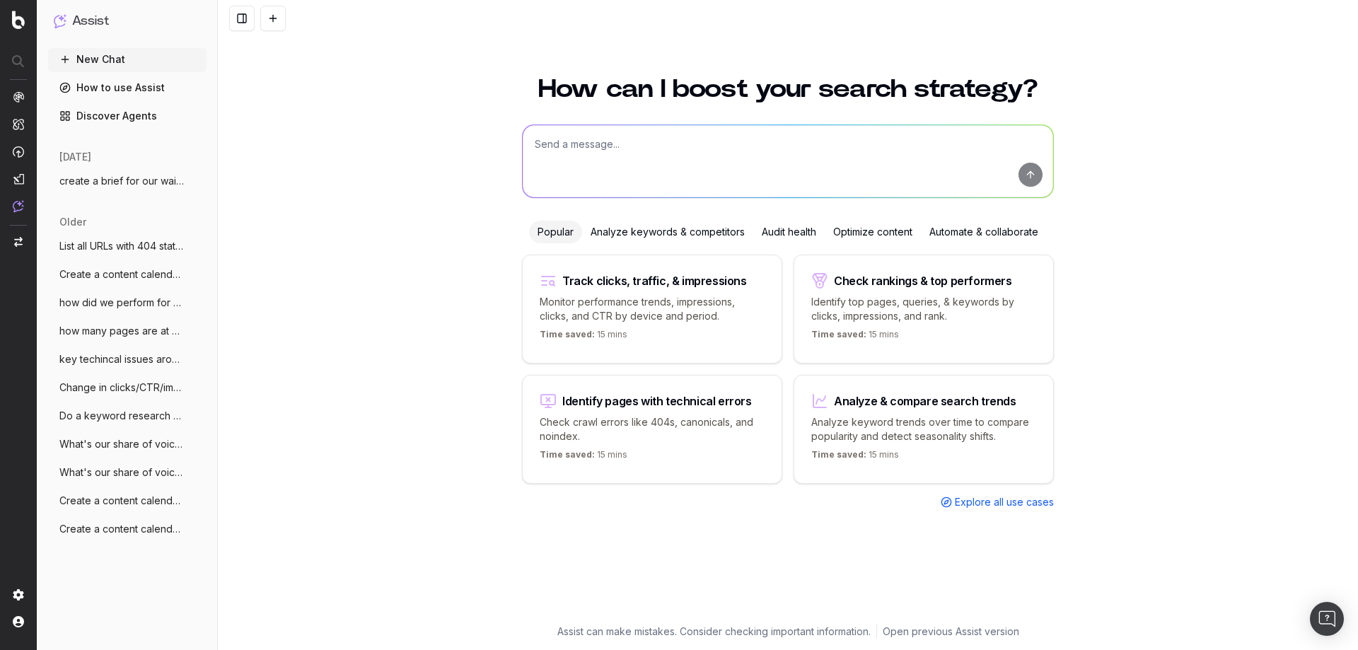
click at [593, 152] on textarea at bounding box center [788, 161] width 530 height 72
paste textarea "Analyze our share of voice for "Organic food" in Google AI Mode"
type textarea "Analyze our share of voice for "Organic food" in Google AI Mode"
